Goal: Information Seeking & Learning: Learn about a topic

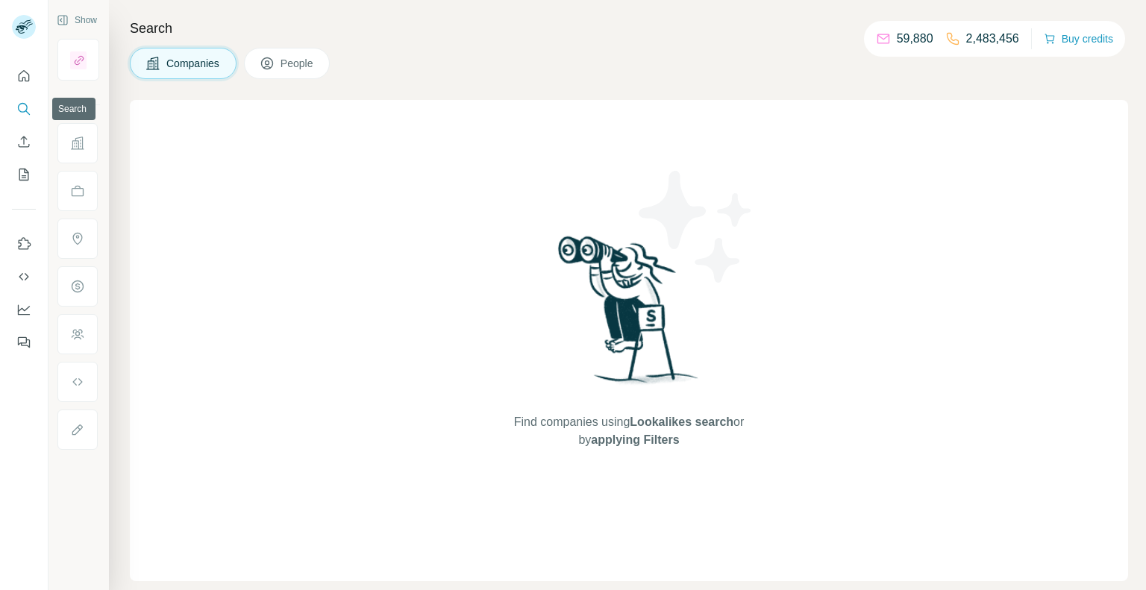
click at [35, 114] on button "Search" at bounding box center [24, 109] width 24 height 27
click at [16, 105] on button "Search" at bounding box center [24, 109] width 24 height 27
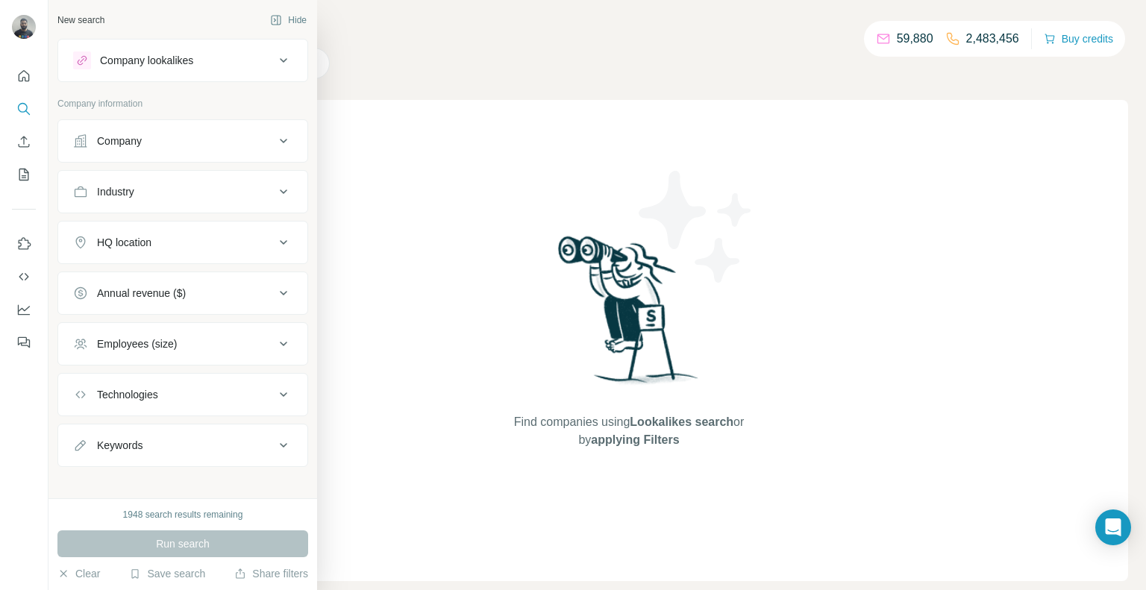
click at [122, 146] on div "Company" at bounding box center [119, 141] width 45 height 15
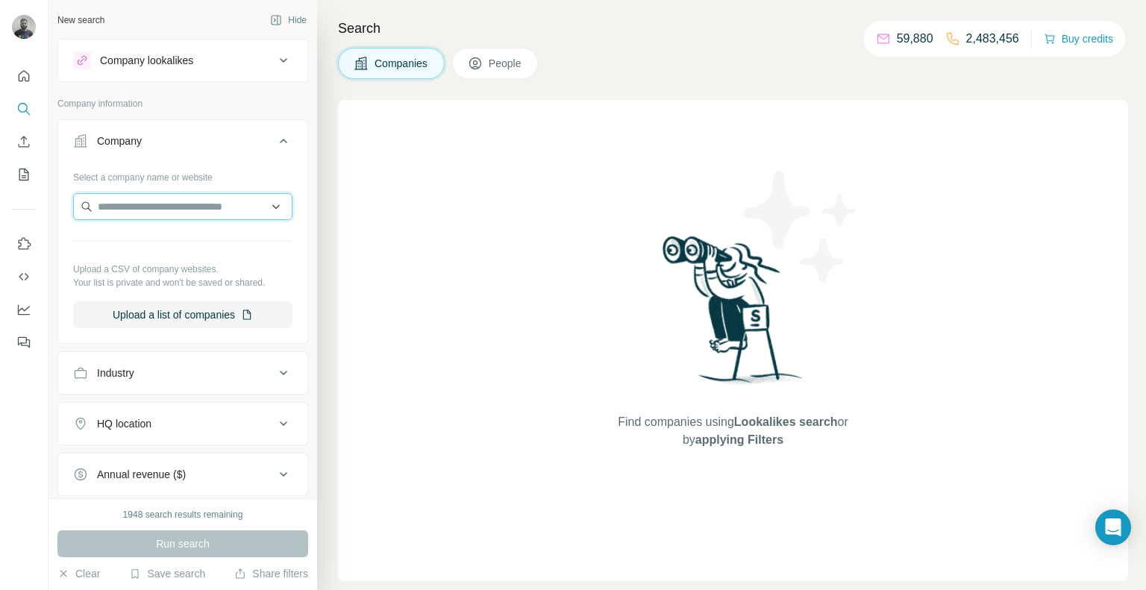
click at [167, 212] on input "text" at bounding box center [182, 206] width 219 height 27
paste input "**********"
type input "**********"
click at [217, 243] on div "E5 Pharma [DOMAIN_NAME]" at bounding box center [183, 246] width 212 height 40
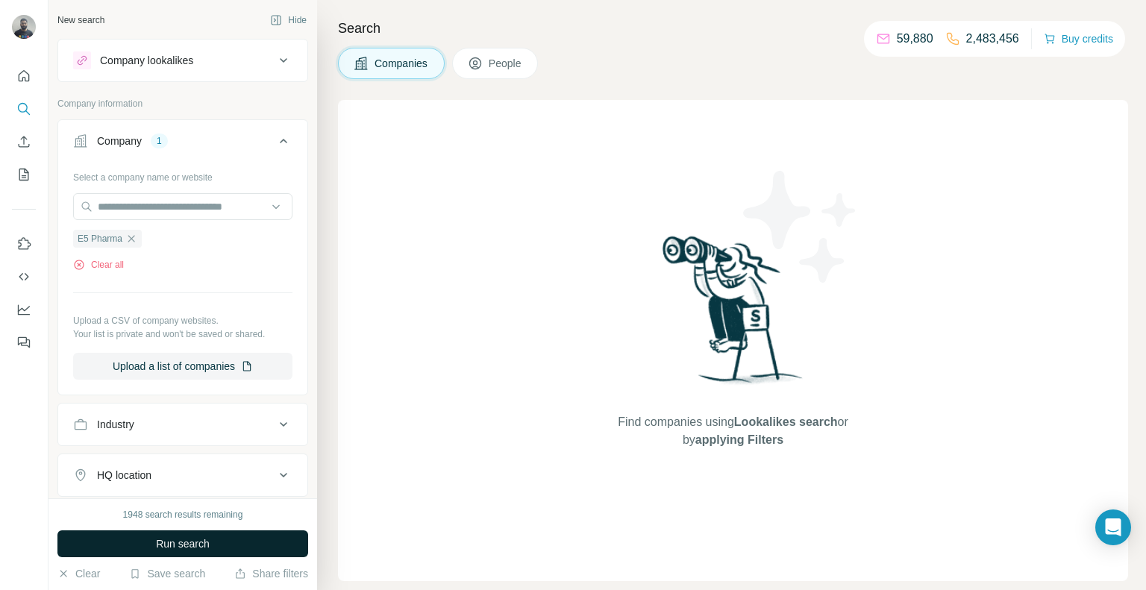
click at [196, 537] on span "Run search" at bounding box center [183, 544] width 54 height 15
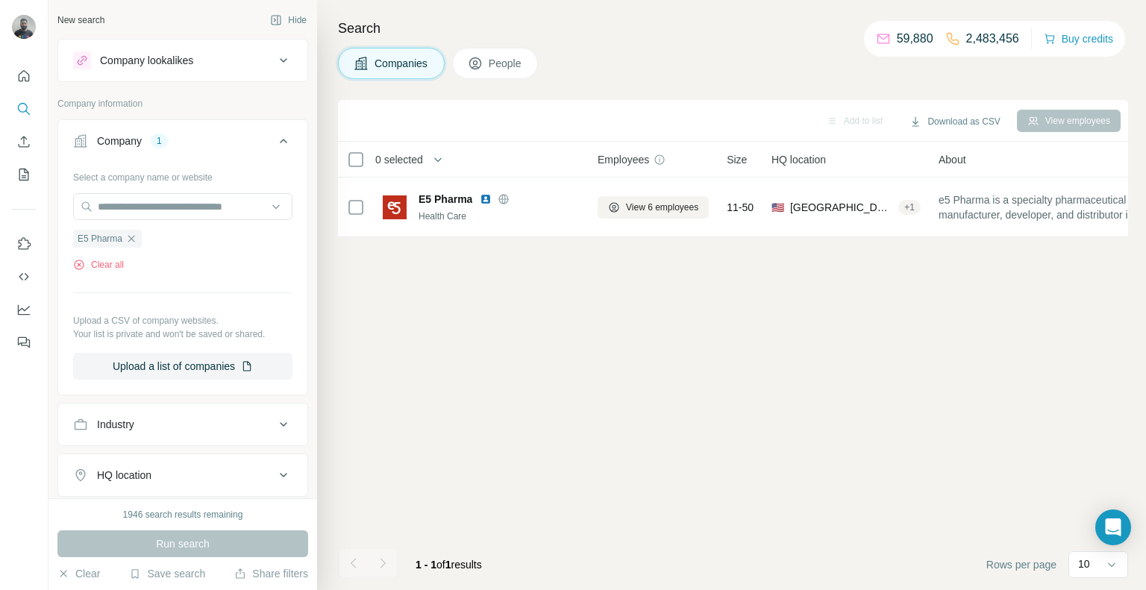
click at [482, 64] on icon at bounding box center [475, 63] width 15 height 15
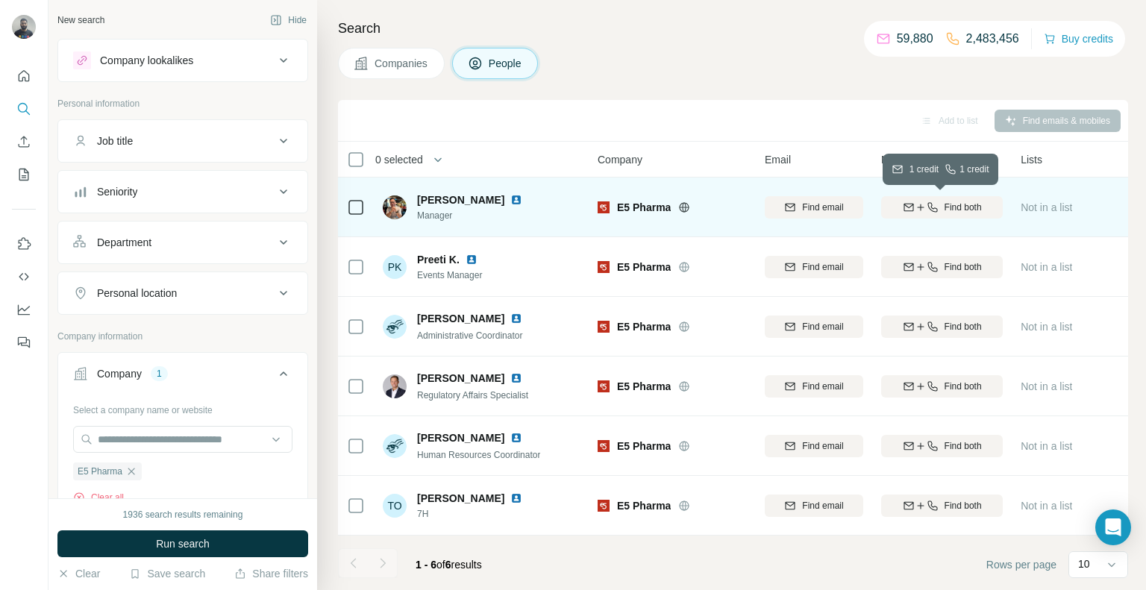
click at [940, 201] on div "Find both" at bounding box center [942, 207] width 122 height 13
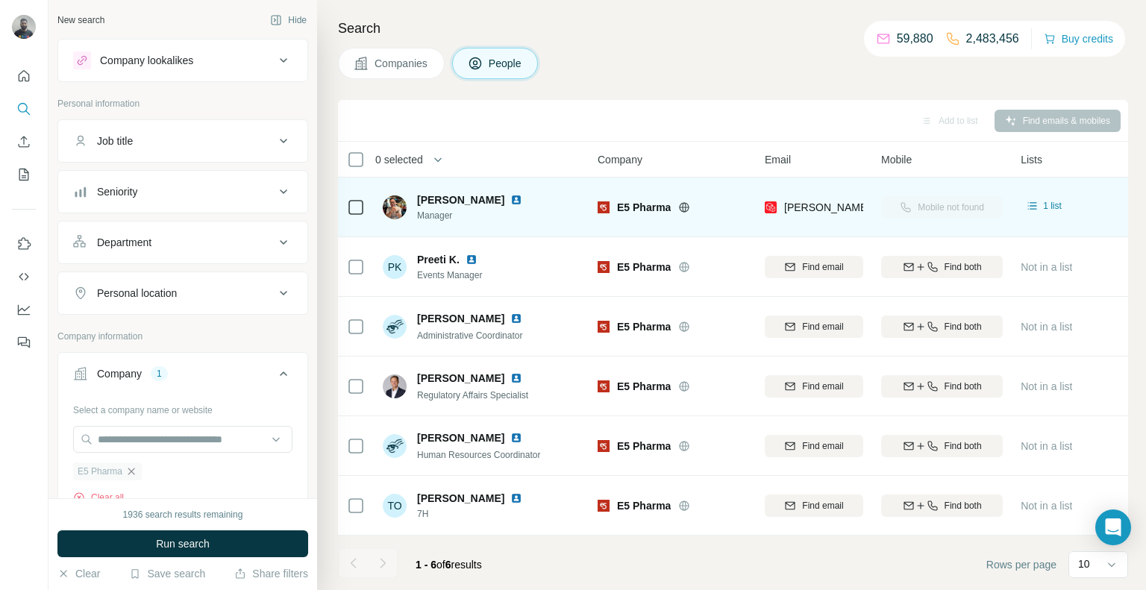
click at [131, 472] on icon "button" at bounding box center [131, 472] width 12 height 12
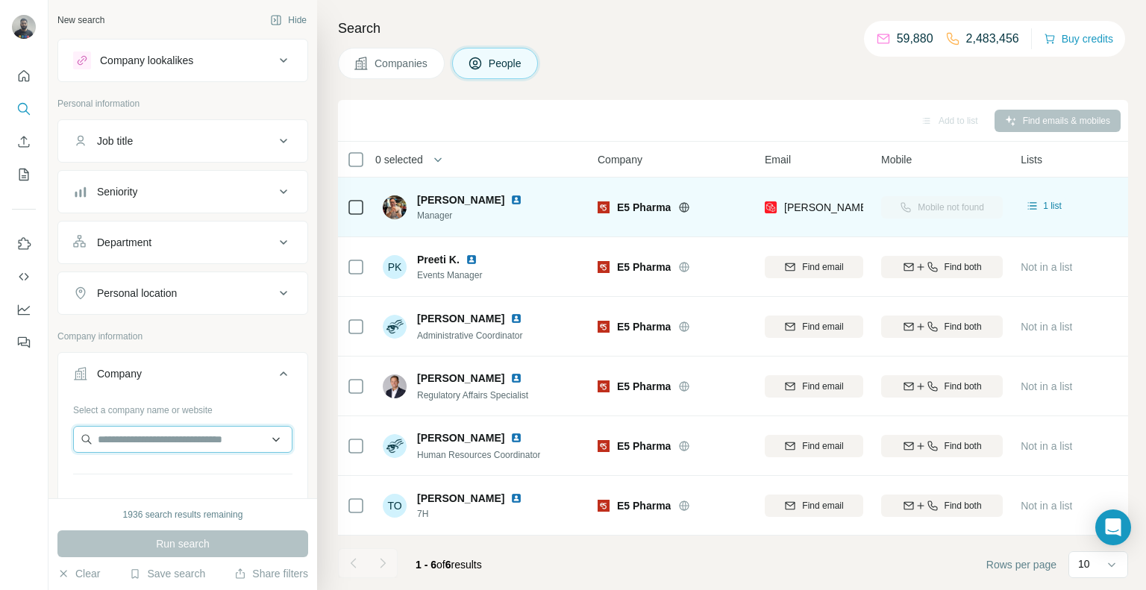
click at [120, 442] on input "text" at bounding box center [182, 439] width 219 height 27
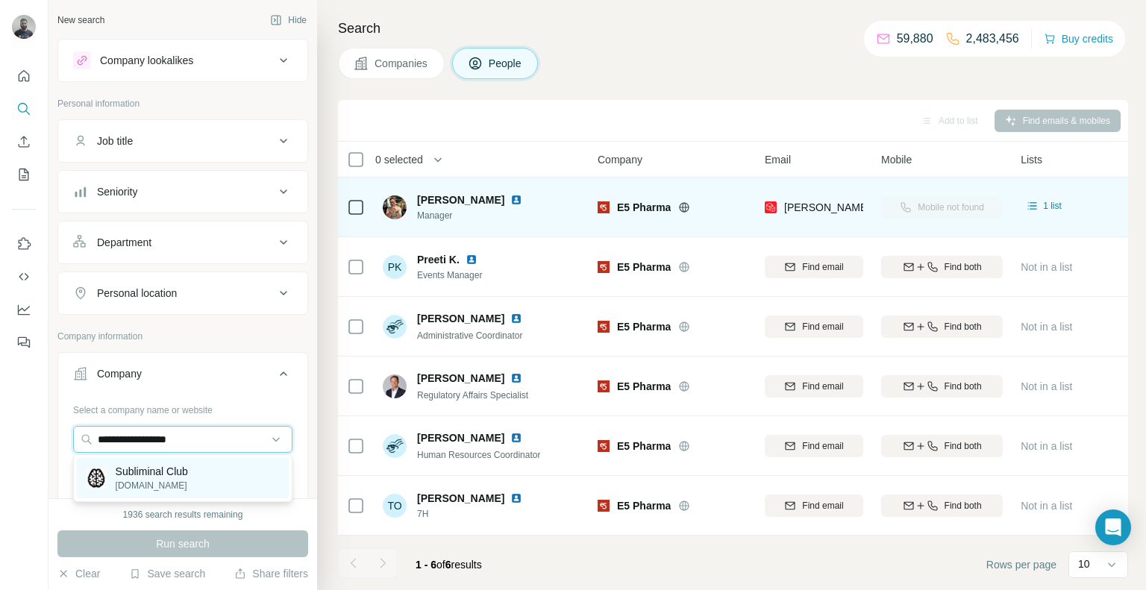
type input "**********"
click at [188, 475] on p "Subliminal Club" at bounding box center [152, 471] width 72 height 15
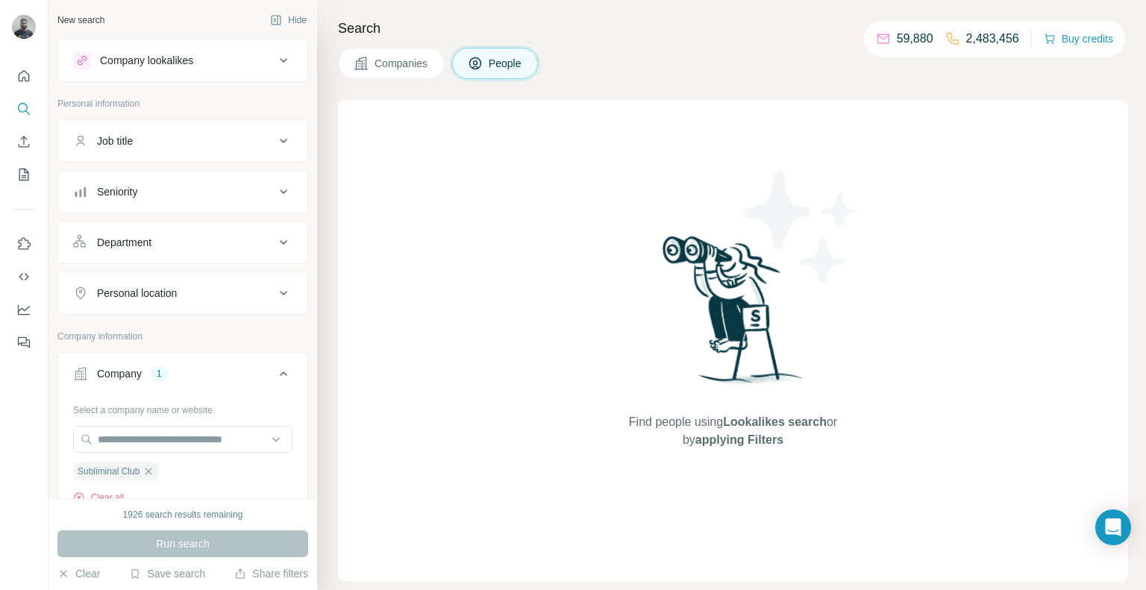
click at [419, 46] on div "Search Companies People Find people using Lookalikes search or by applying Filt…" at bounding box center [731, 295] width 829 height 590
click at [417, 60] on span "Companies" at bounding box center [402, 63] width 54 height 15
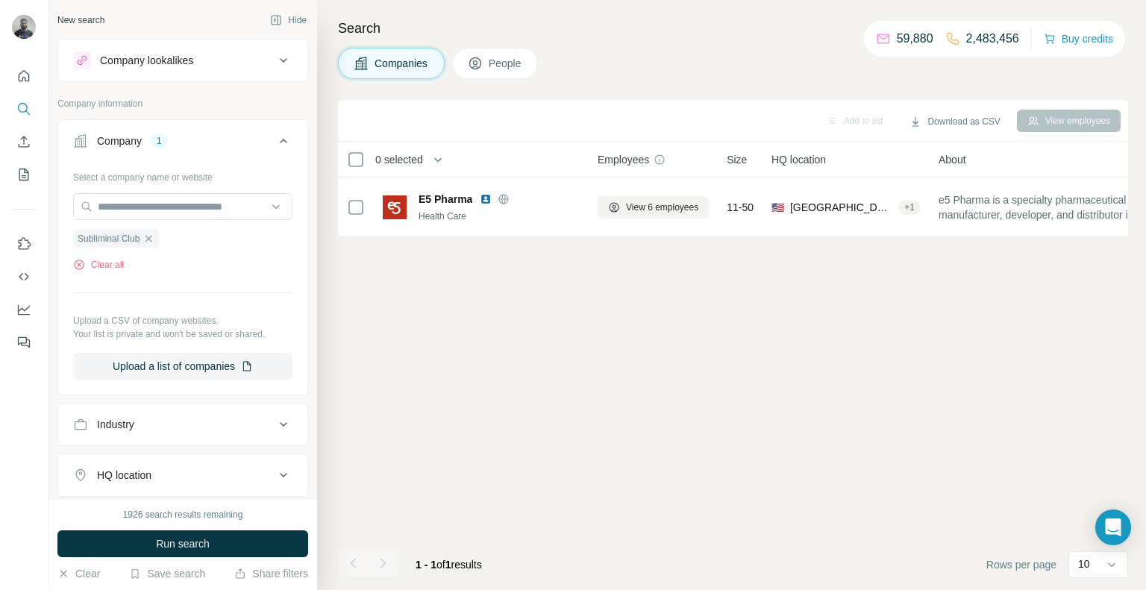
click at [207, 544] on span "Run search" at bounding box center [183, 544] width 54 height 15
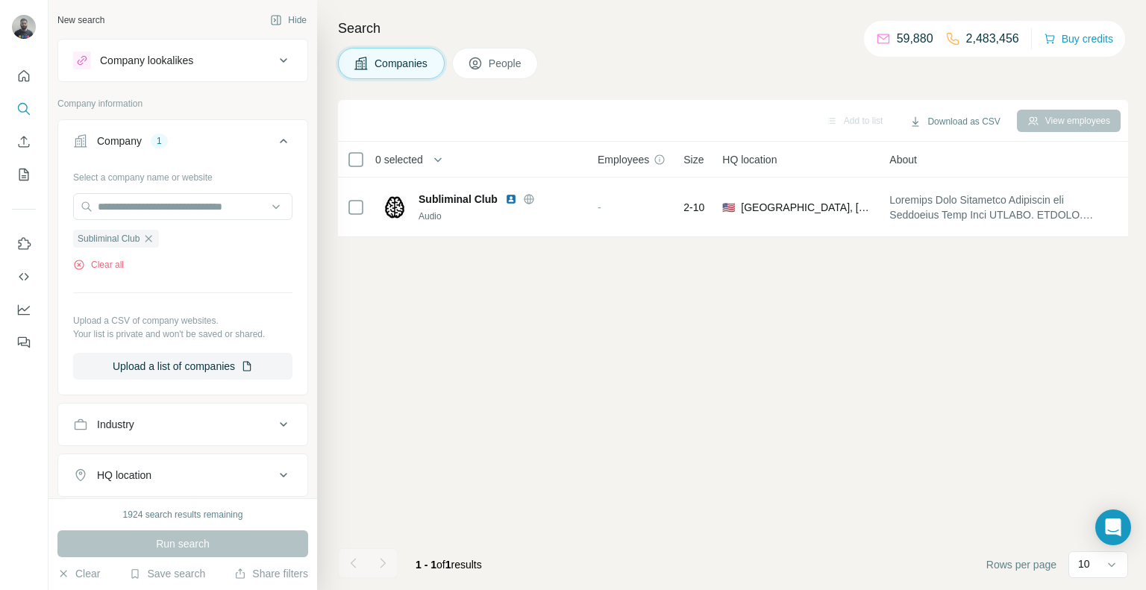
click at [501, 71] on button "People" at bounding box center [495, 63] width 87 height 31
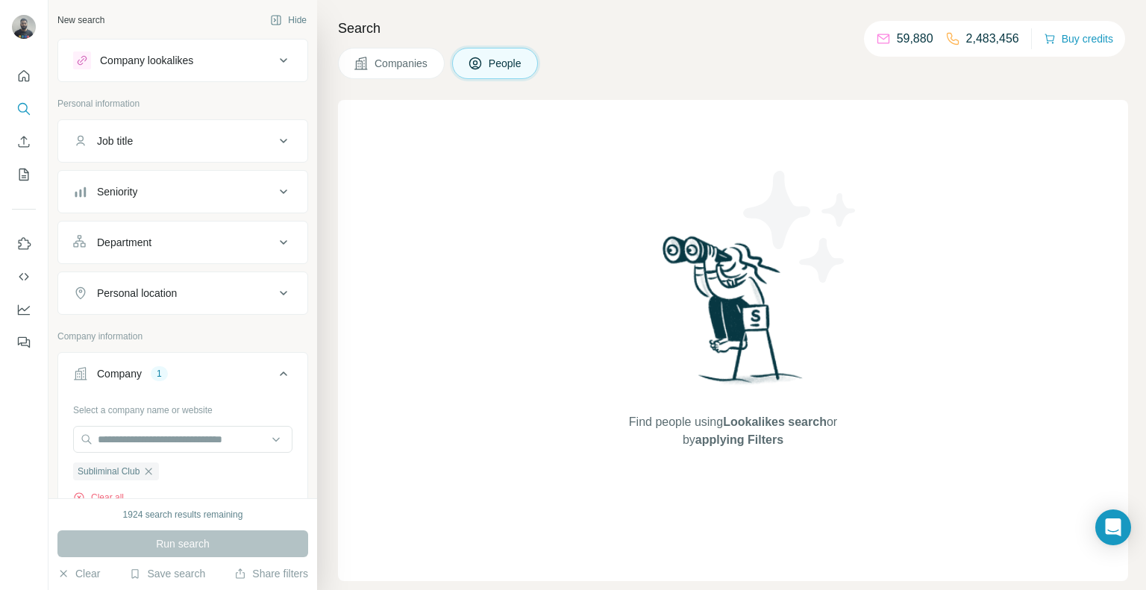
click at [418, 57] on span "Companies" at bounding box center [402, 63] width 54 height 15
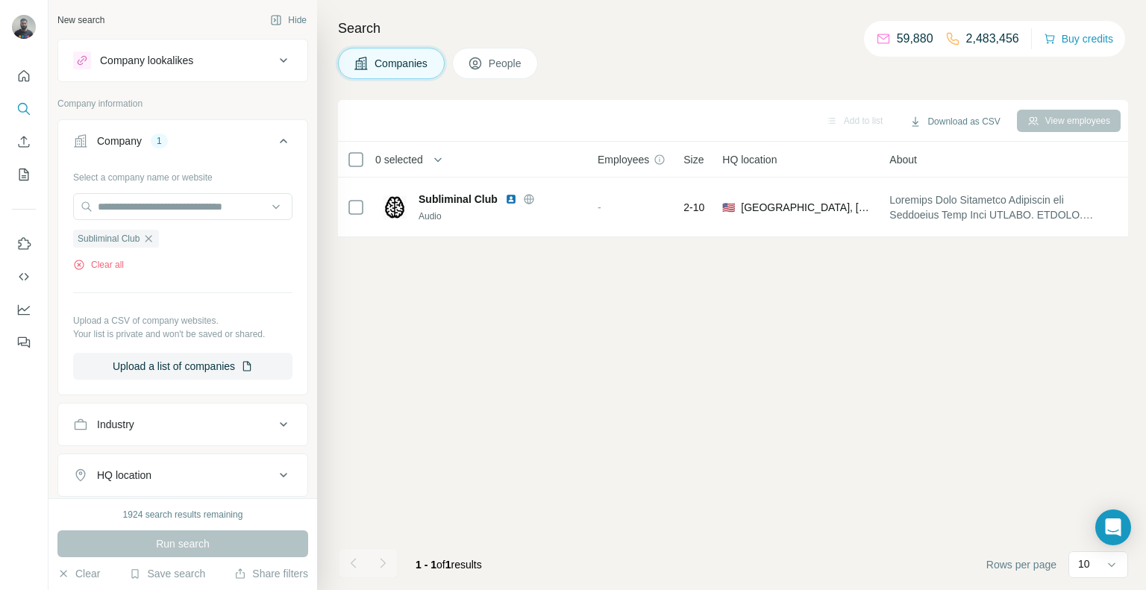
click at [407, 66] on span "Companies" at bounding box center [402, 63] width 54 height 15
click at [152, 235] on icon "button" at bounding box center [149, 239] width 12 height 12
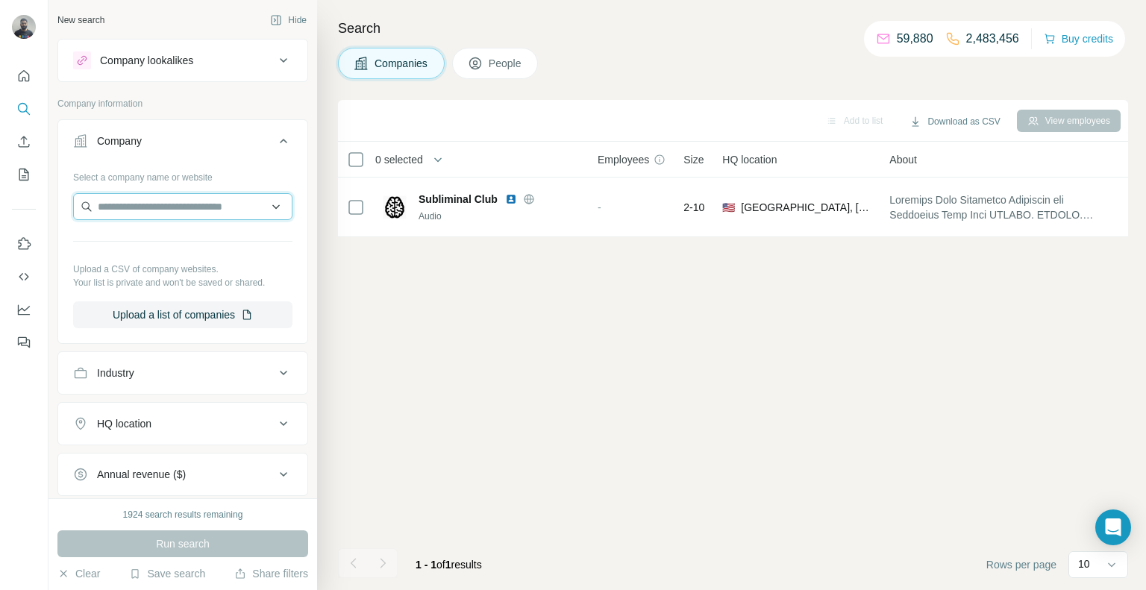
click at [140, 213] on input "text" at bounding box center [182, 206] width 219 height 27
type input "**********"
click at [138, 235] on p "Welbyte" at bounding box center [152, 239] width 72 height 15
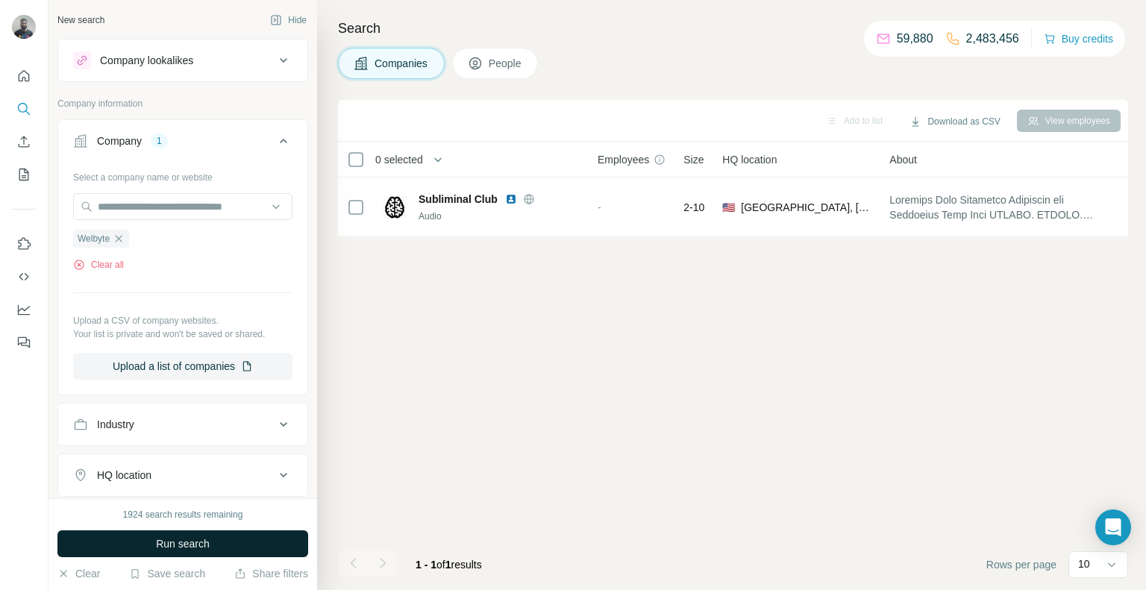
click at [160, 552] on button "Run search" at bounding box center [182, 544] width 251 height 27
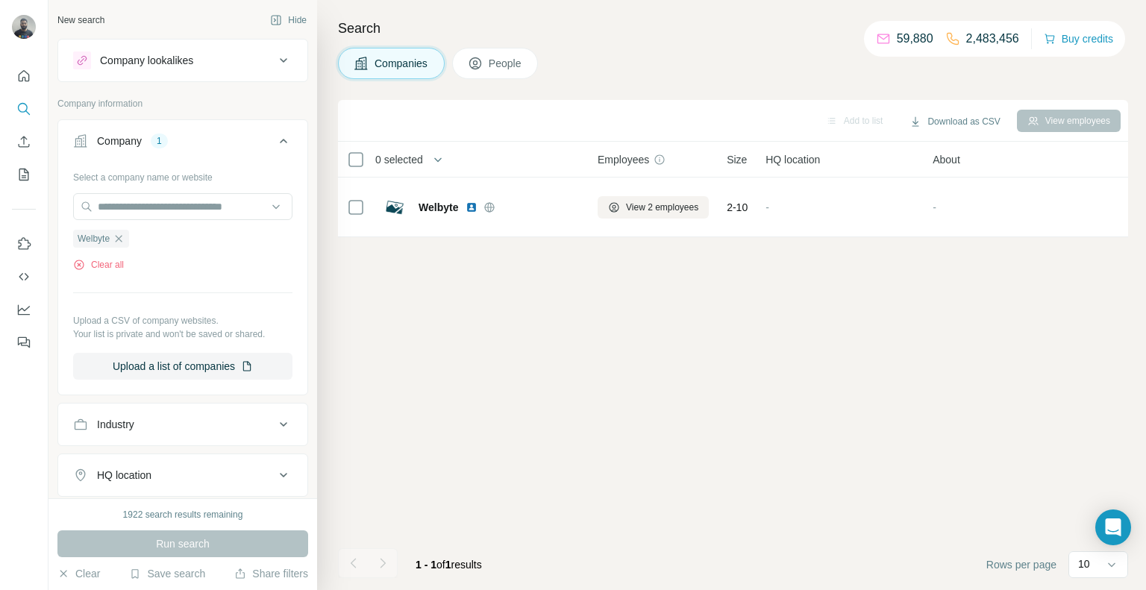
click at [507, 61] on span "People" at bounding box center [506, 63] width 34 height 15
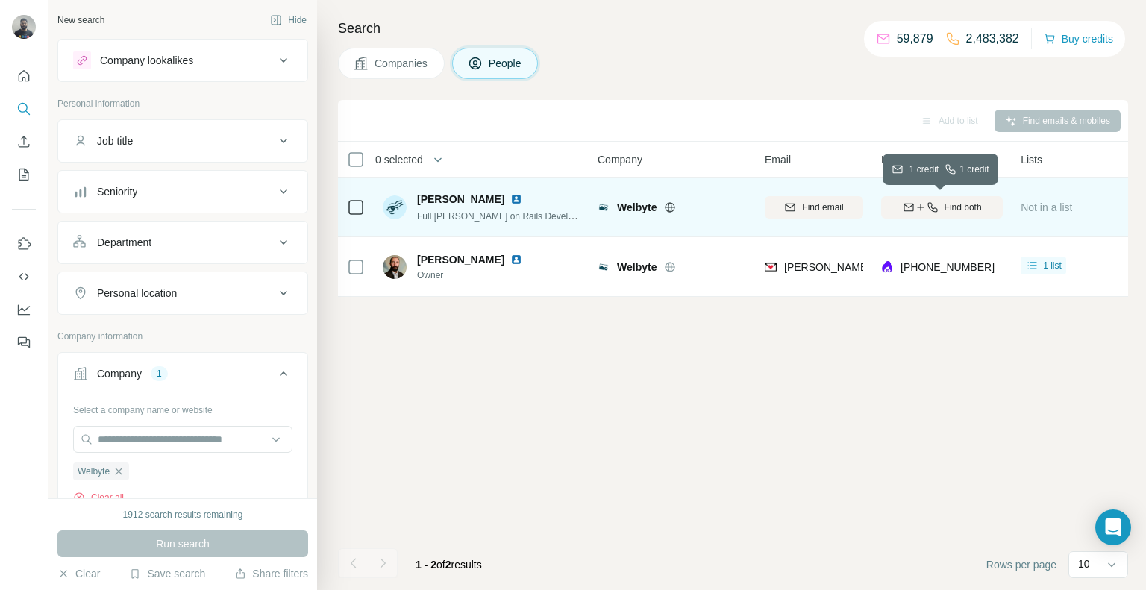
click at [940, 205] on div "Find both" at bounding box center [942, 207] width 122 height 13
